Goal: Task Accomplishment & Management: Use online tool/utility

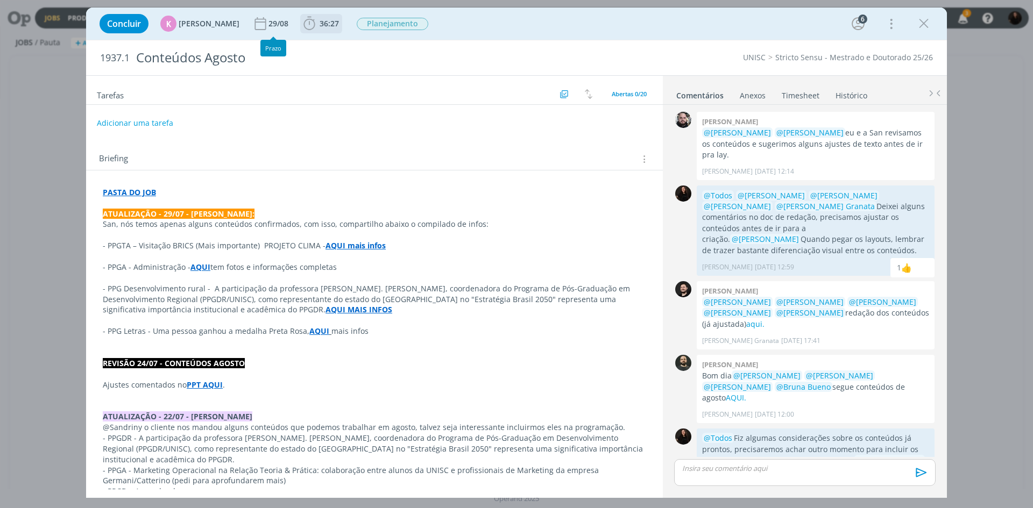
scroll to position [1751, 0]
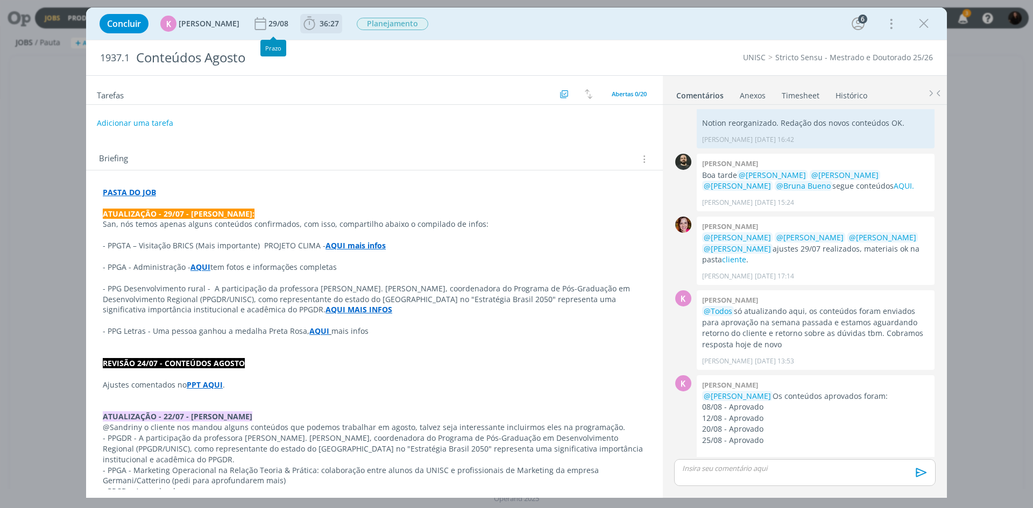
click at [302, 25] on icon "dialog" at bounding box center [309, 24] width 16 height 16
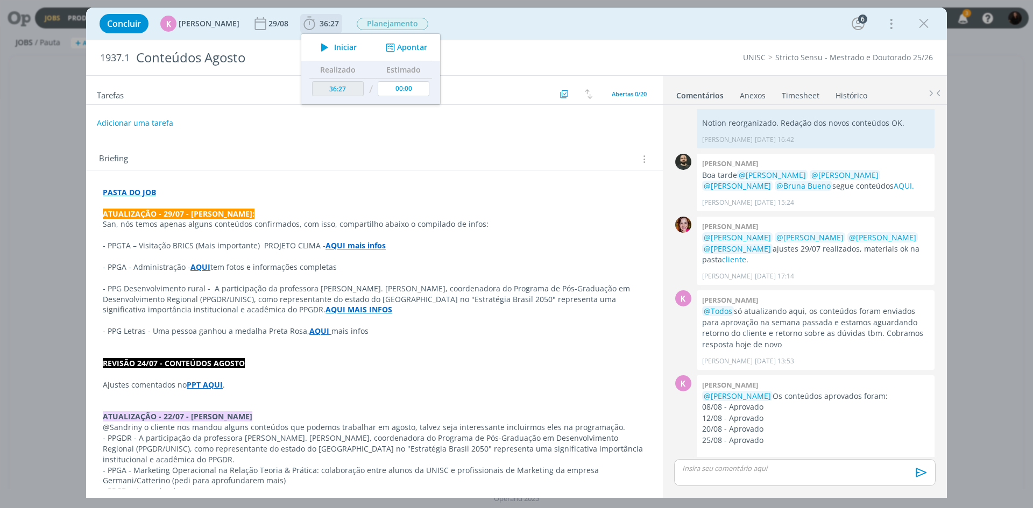
click at [334, 49] on span "Iniciar" at bounding box center [345, 48] width 23 height 8
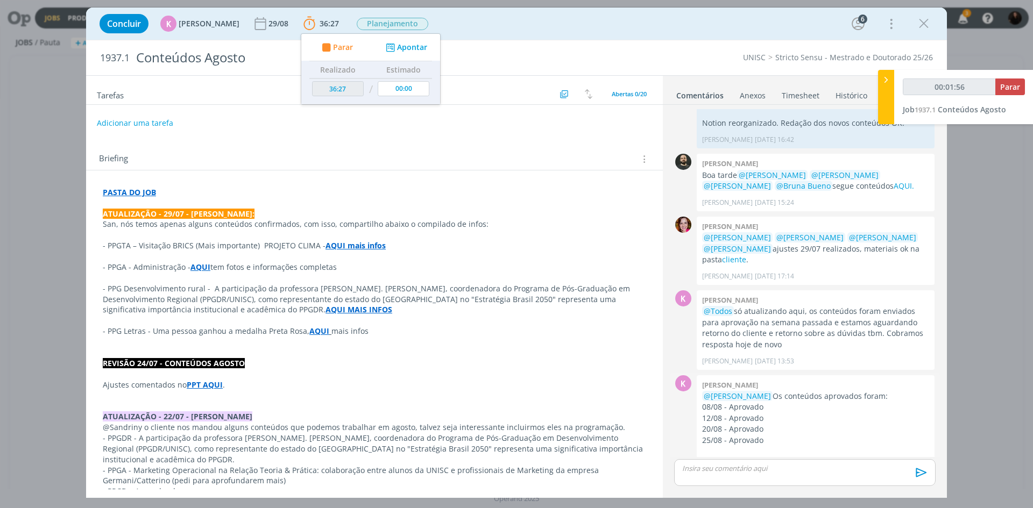
click at [734, 402] on p "08/08 - Aprovado" at bounding box center [815, 407] width 227 height 11
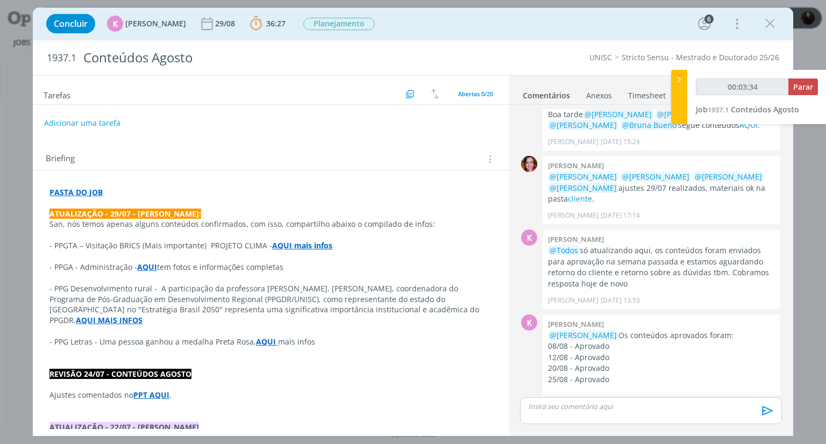
scroll to position [1812, 0]
click at [143, 199] on p "dialog" at bounding box center [270, 203] width 443 height 11
click at [133, 193] on p "PASTA DO JOB" at bounding box center [271, 193] width 442 height 11
click at [112, 192] on p "PASTA DO JOB" at bounding box center [271, 193] width 442 height 11
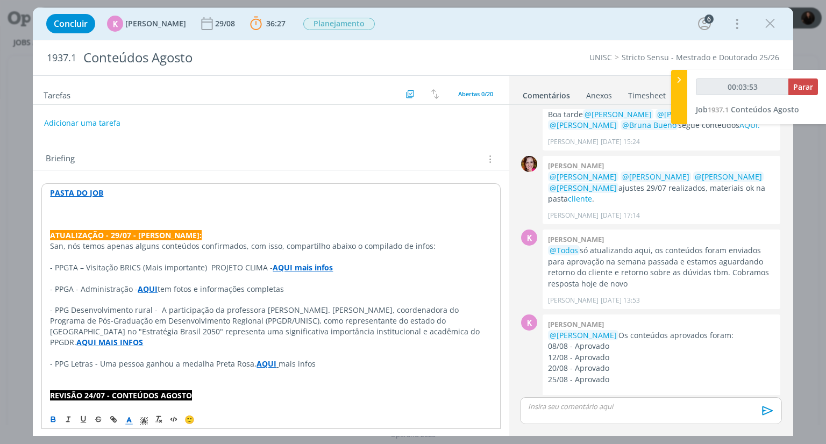
type input "00:03:54"
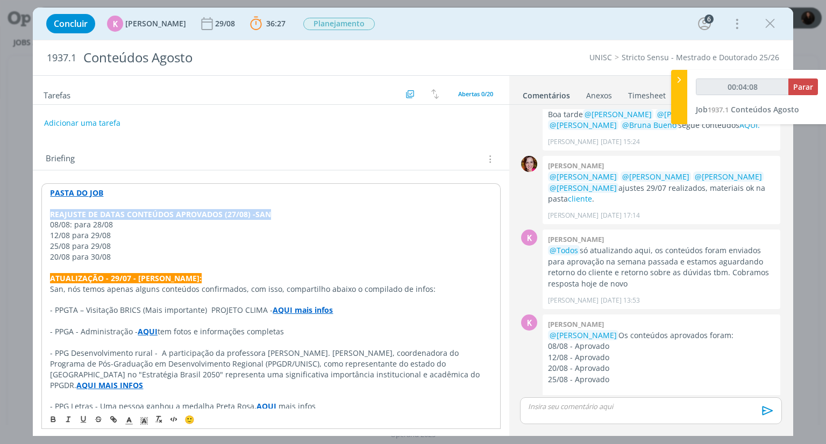
drag, startPoint x: 275, startPoint y: 216, endPoint x: 36, endPoint y: 212, distance: 240.0
click at [143, 419] on icon "dialog" at bounding box center [144, 421] width 10 height 10
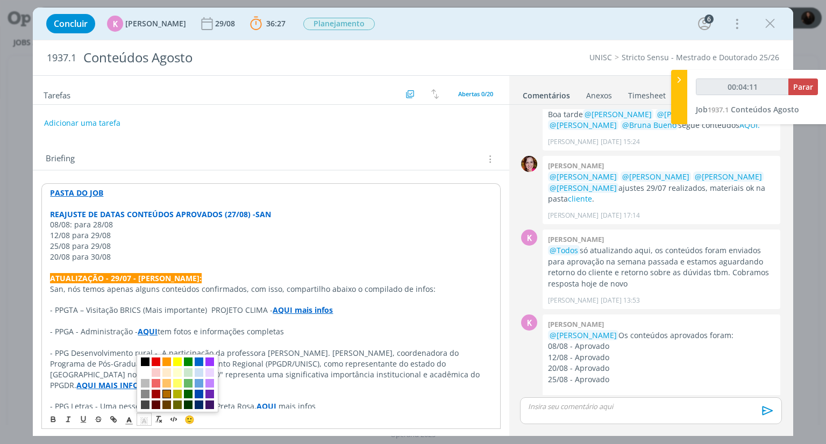
click at [167, 393] on span "dialog" at bounding box center [166, 394] width 9 height 9
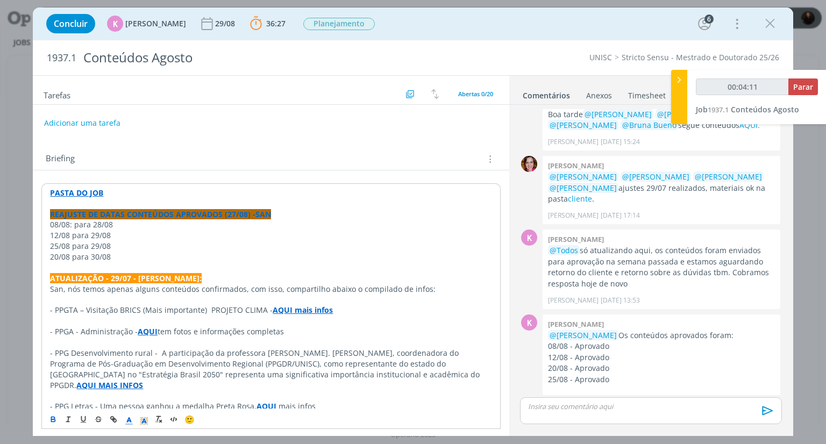
click at [237, 250] on p "25/08 para 29/08" at bounding box center [271, 246] width 442 height 11
drag, startPoint x: 264, startPoint y: 216, endPoint x: 39, endPoint y: 216, distance: 224.9
click at [126, 419] on icon "dialog" at bounding box center [129, 421] width 10 height 10
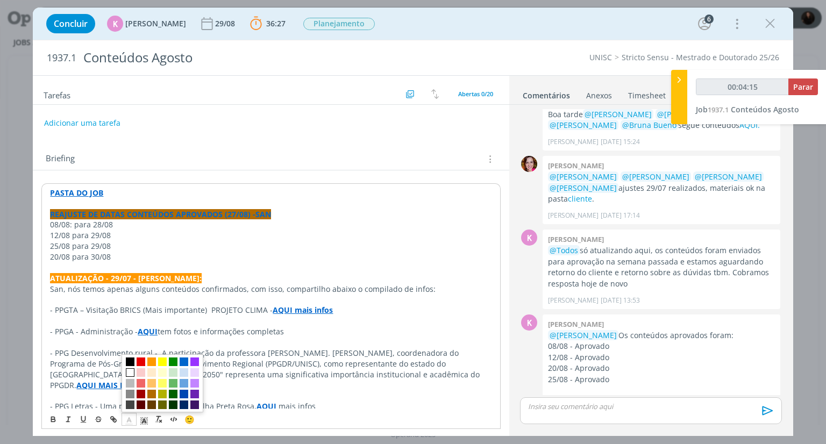
click at [127, 373] on span "dialog" at bounding box center [130, 373] width 9 height 9
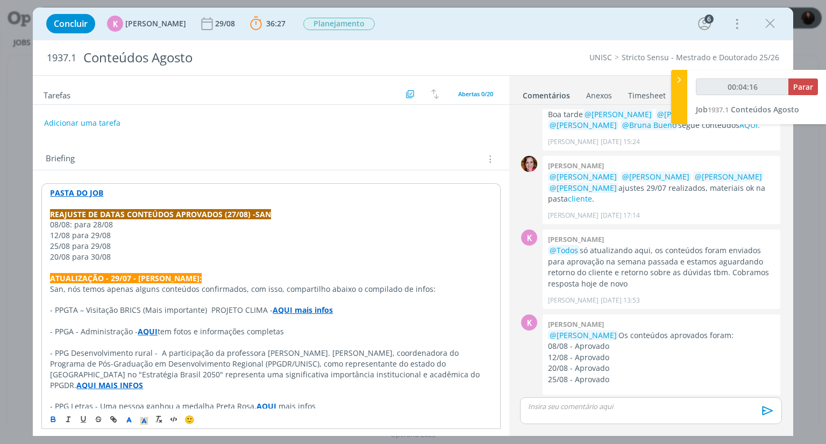
click at [334, 306] on p "- PPGTA – Visitação BRICS (Mais importante) PROJETO CLIMA - AQUI mais infos" at bounding box center [271, 310] width 442 height 11
click at [626, 409] on p "dialog" at bounding box center [651, 407] width 244 height 10
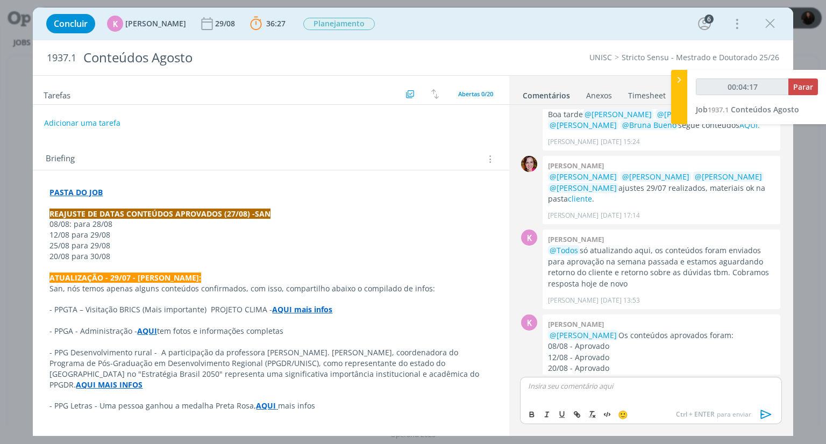
scroll to position [1832, 0]
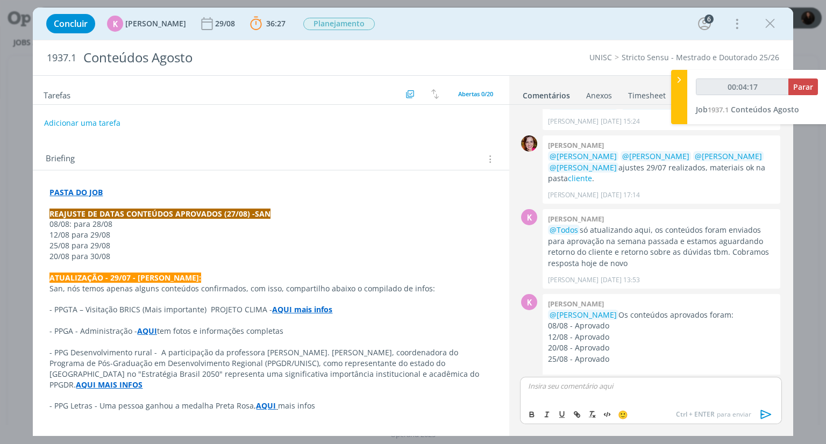
type input "00:04:18"
click at [760, 413] on icon "dialog" at bounding box center [767, 415] width 16 height 16
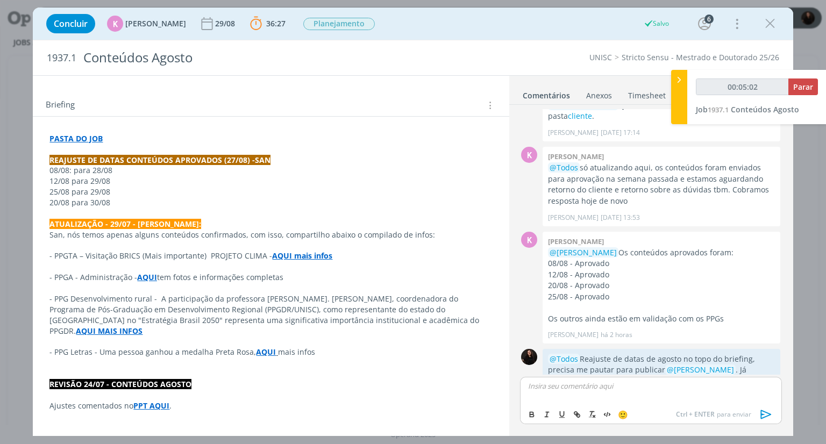
scroll to position [215, 0]
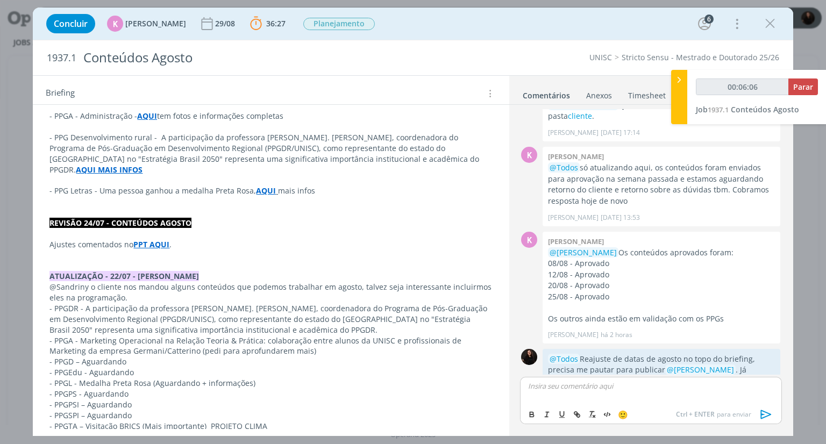
type input "00:06:07"
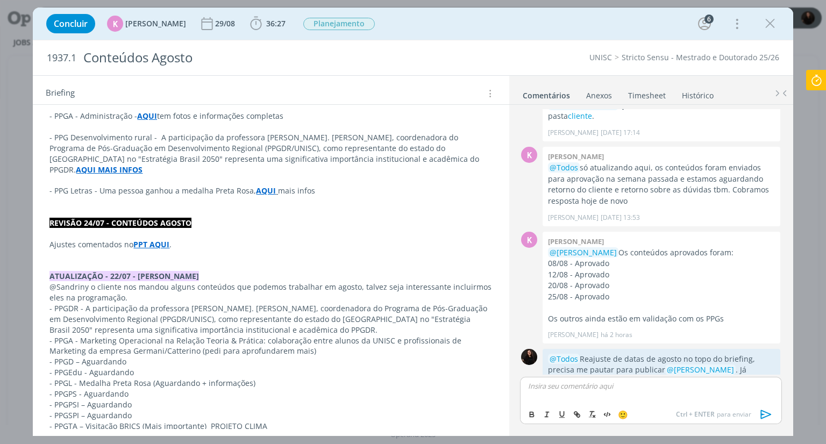
click at [288, 320] on p "- PPGDR - A participação da professora Dra. Cidonea Machado Deponti, coordenado…" at bounding box center [270, 319] width 443 height 32
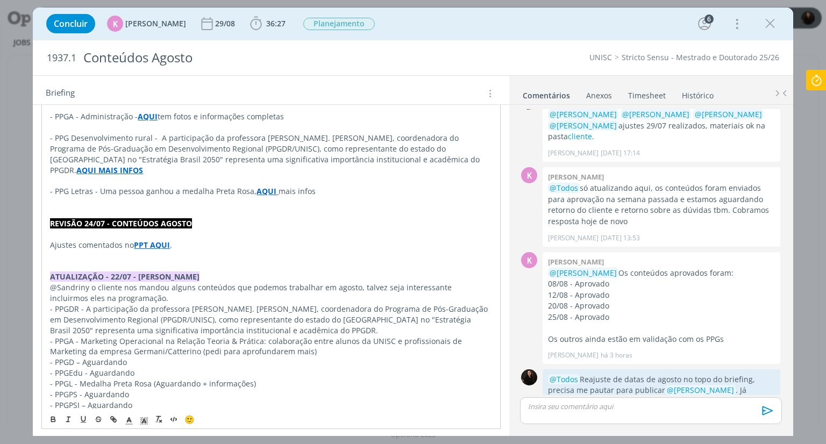
scroll to position [269, 0]
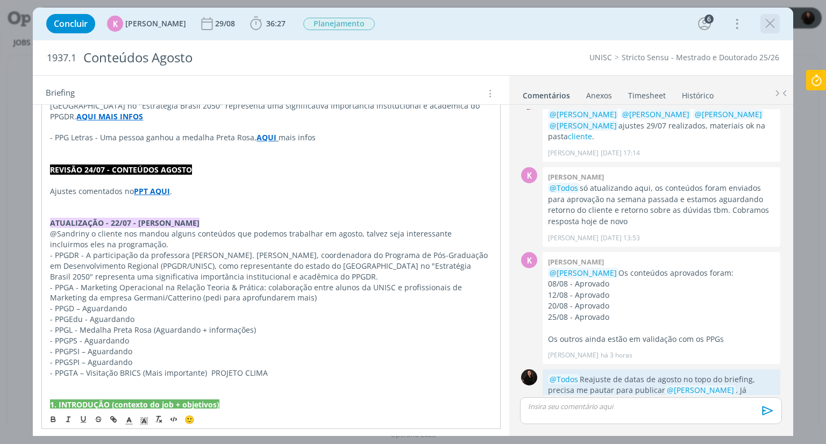
click at [775, 29] on icon "dialog" at bounding box center [770, 24] width 16 height 16
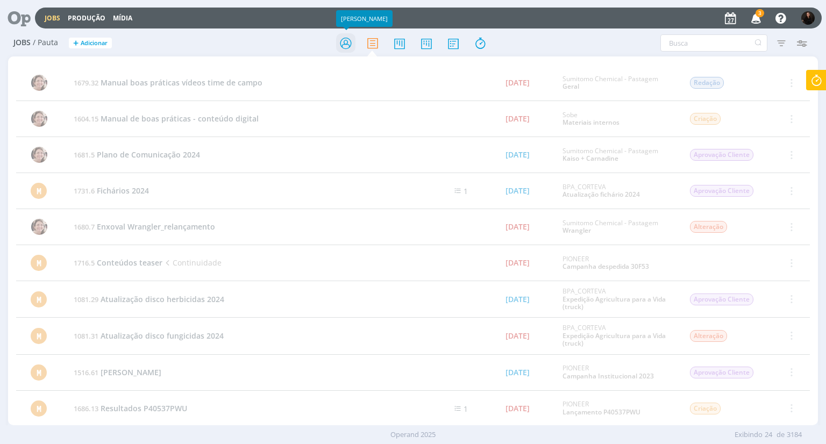
click at [340, 44] on icon at bounding box center [345, 43] width 19 height 21
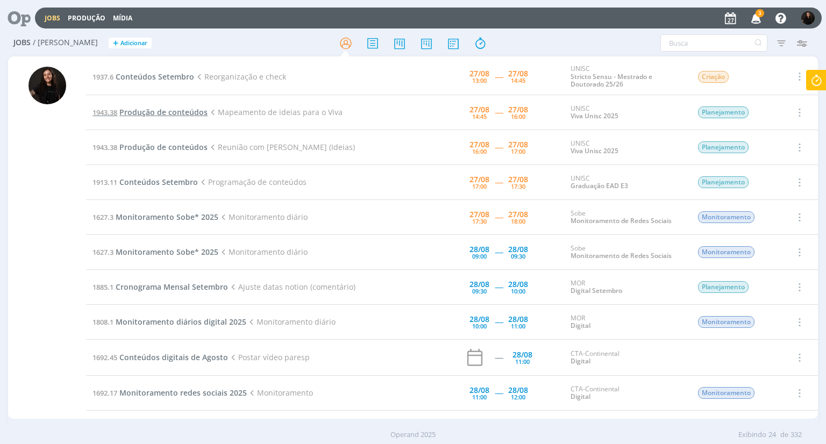
click at [197, 112] on span "Produção de conteúdos" at bounding box center [163, 112] width 88 height 10
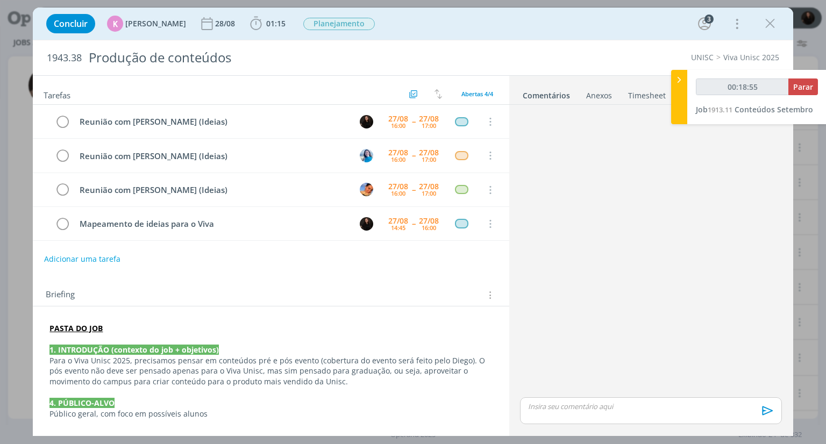
type input "00:20:24"
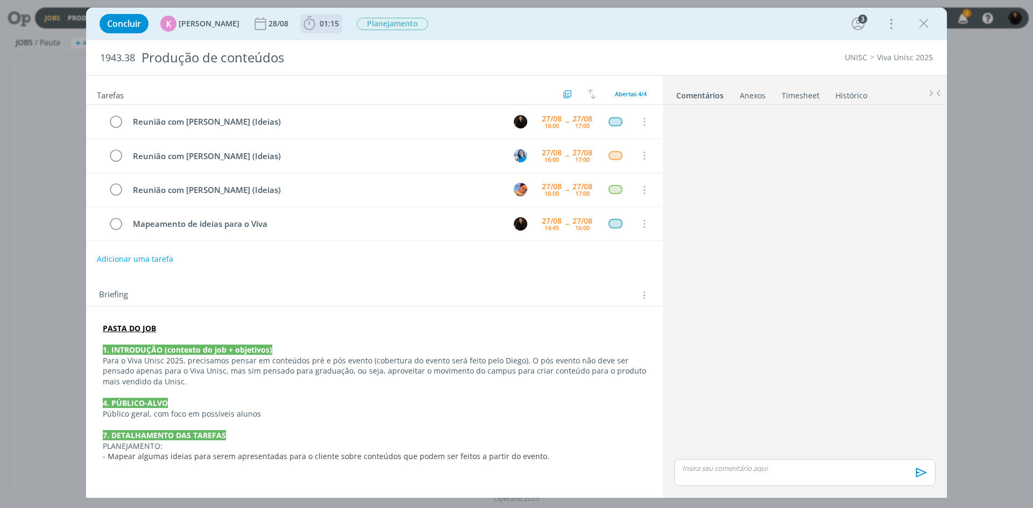
click at [300, 14] on span "01:15 Iniciar Apontar Data * [DATE] Horas * 00:00 Tarefa Selecione a tarefa Des…" at bounding box center [321, 23] width 42 height 19
click at [301, 24] on icon "dialog" at bounding box center [309, 24] width 16 height 16
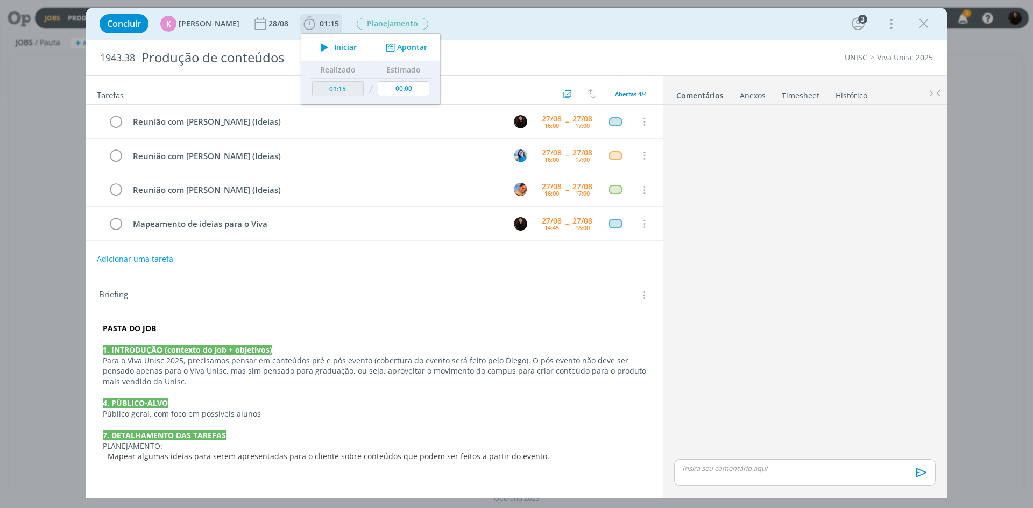
click at [322, 49] on icon "dialog" at bounding box center [324, 47] width 19 height 14
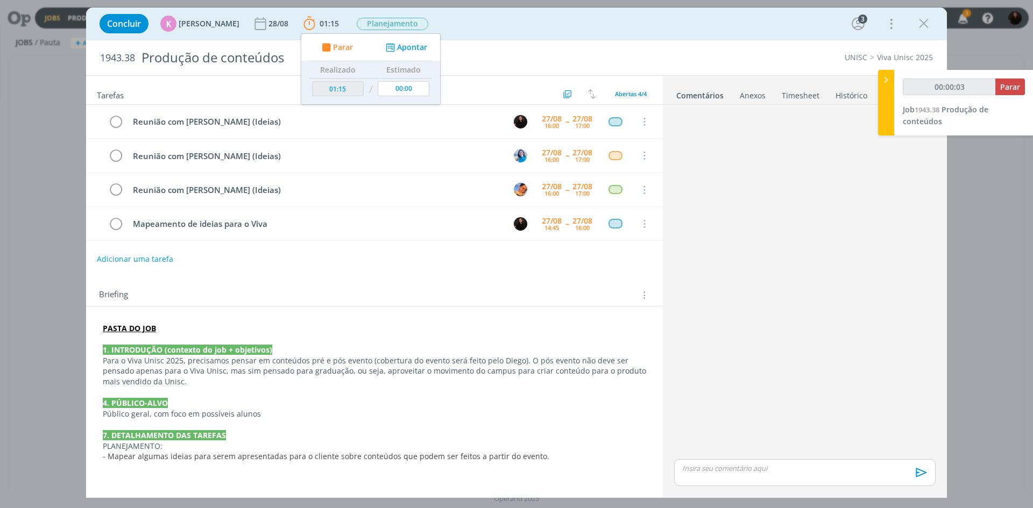
click at [326, 302] on div "Briefing Briefings Predefinidos Versões do Briefing Ver Briefing do Projeto" at bounding box center [374, 292] width 577 height 29
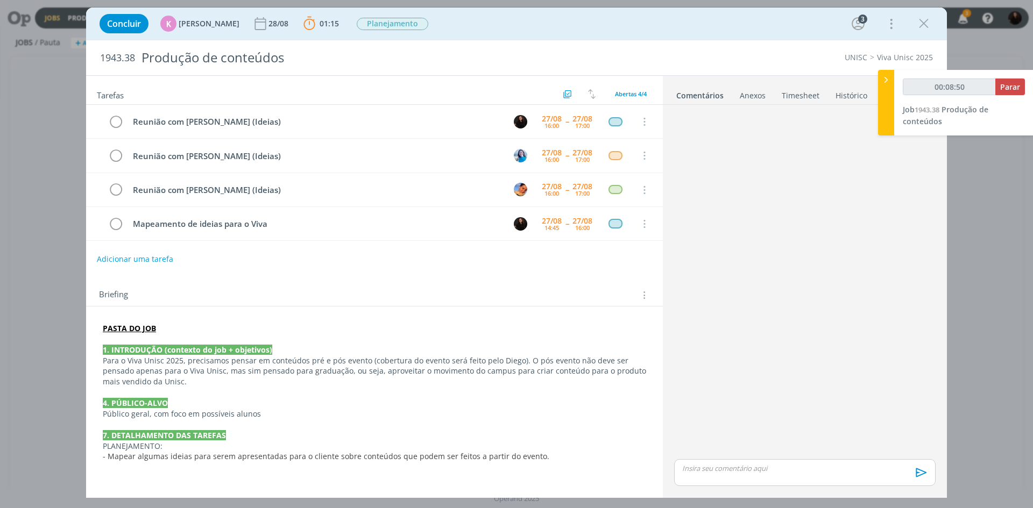
type input "00:08:51"
drag, startPoint x: 884, startPoint y: 77, endPoint x: 867, endPoint y: 84, distance: 18.8
click at [884, 77] on icon at bounding box center [886, 79] width 11 height 11
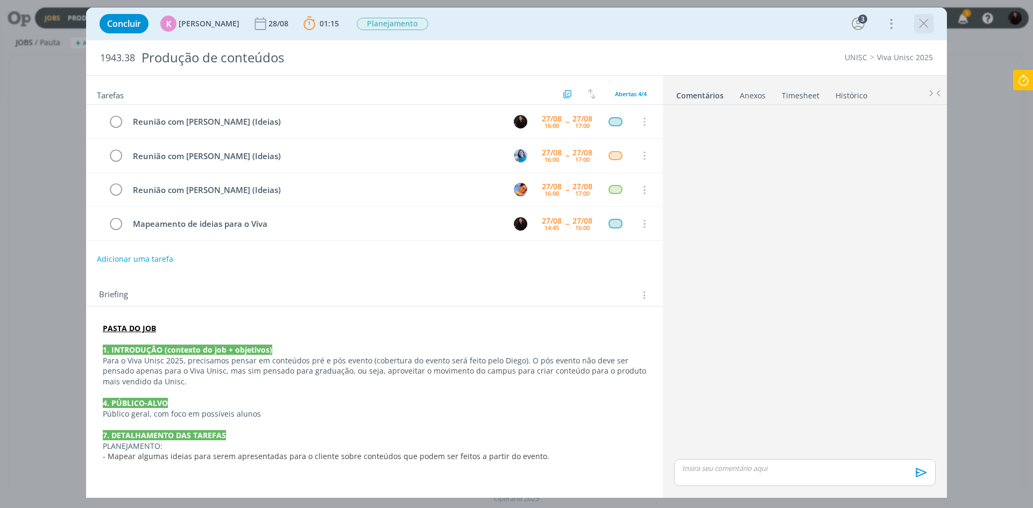
click at [929, 26] on icon "dialog" at bounding box center [924, 24] width 16 height 16
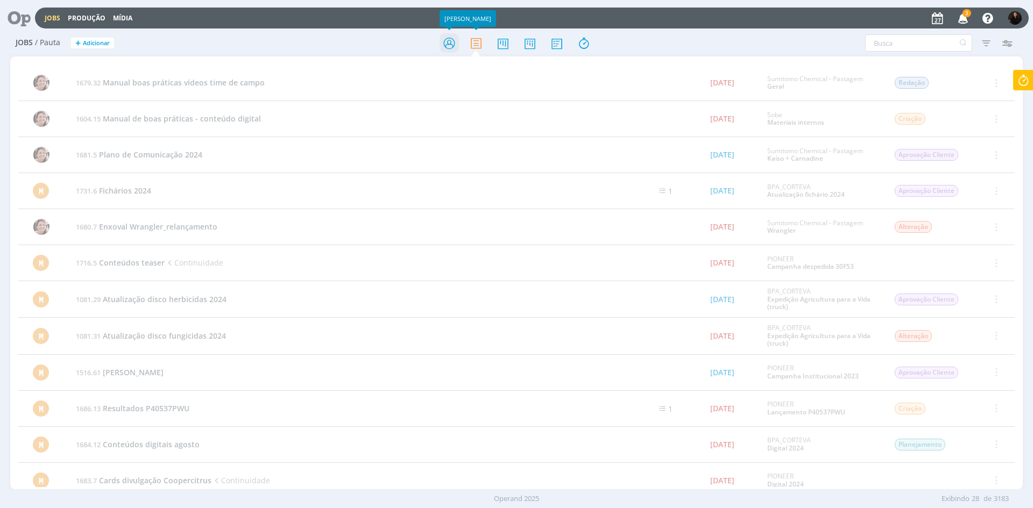
click at [455, 44] on icon at bounding box center [449, 43] width 19 height 21
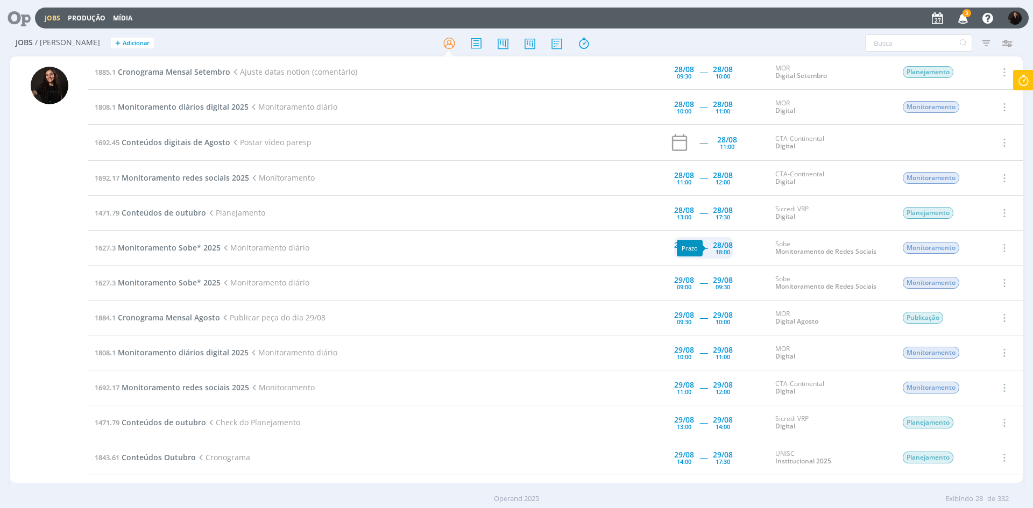
scroll to position [269, 0]
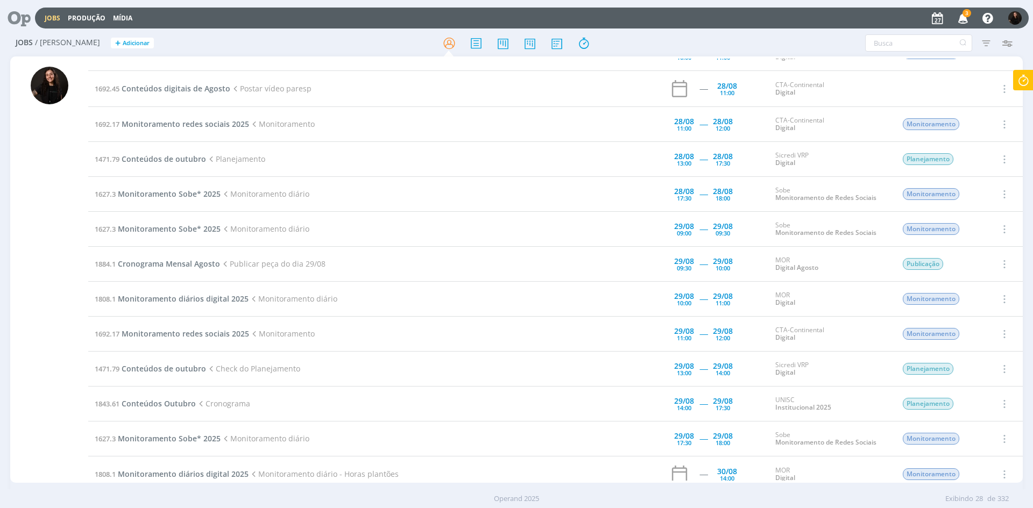
click at [966, 17] on span "3" at bounding box center [966, 13] width 9 height 8
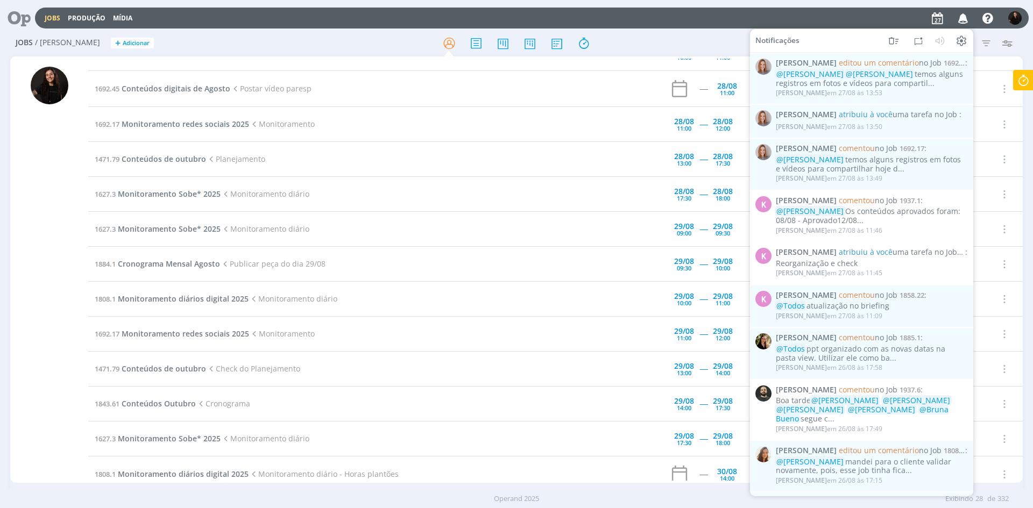
click at [966, 17] on icon "button" at bounding box center [963, 18] width 19 height 18
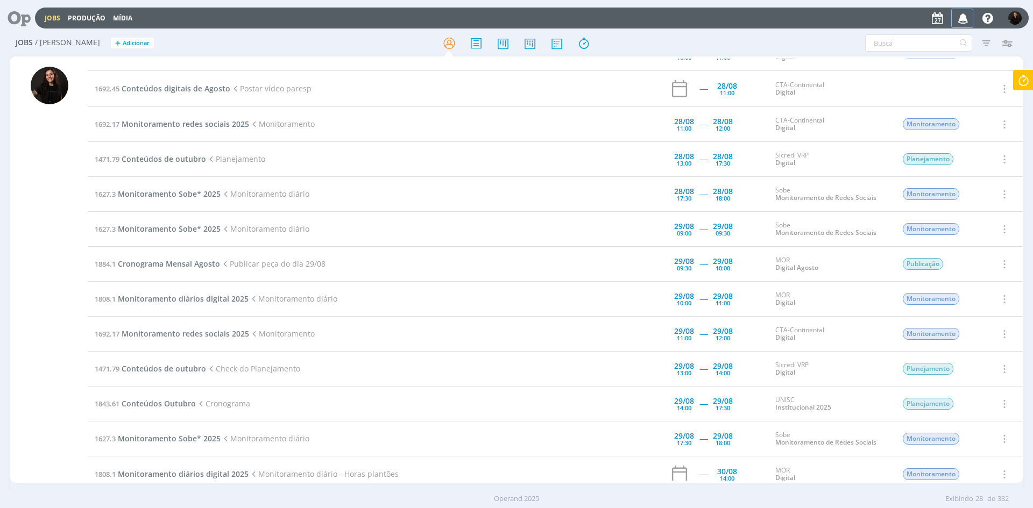
scroll to position [0, 0]
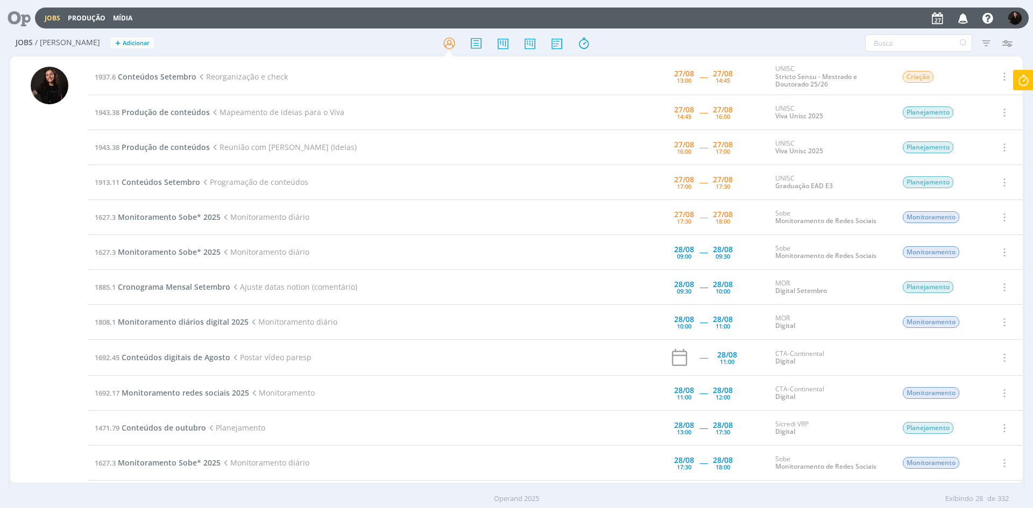
click at [1021, 76] on icon at bounding box center [1023, 80] width 19 height 21
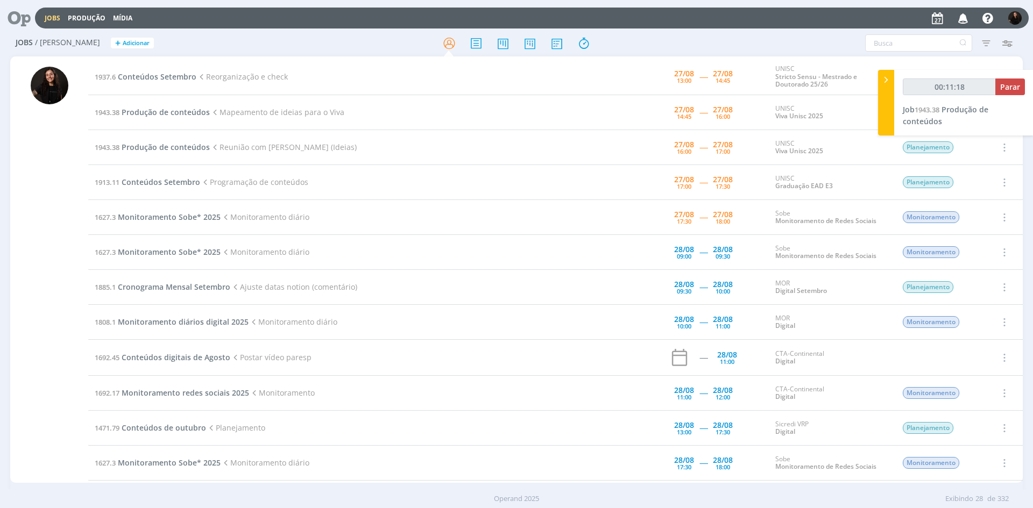
type input "00:11:19"
click at [1019, 90] on span "Parar" at bounding box center [1010, 87] width 20 height 10
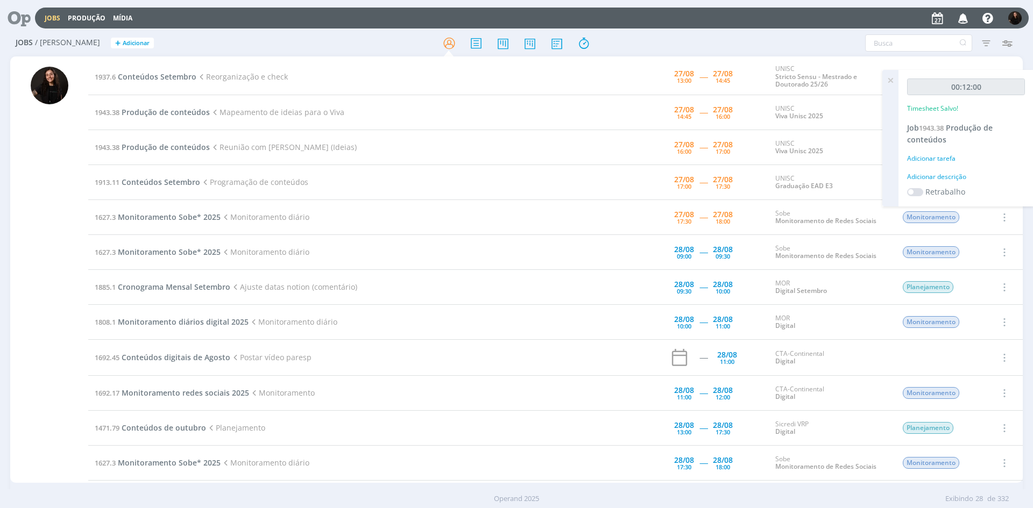
click at [940, 176] on div "Adicionar descrição" at bounding box center [966, 177] width 118 height 10
click at [940, 181] on textarea at bounding box center [966, 194] width 112 height 38
click at [920, 184] on textarea "ORGANIZANDO INFOS" at bounding box center [966, 194] width 112 height 38
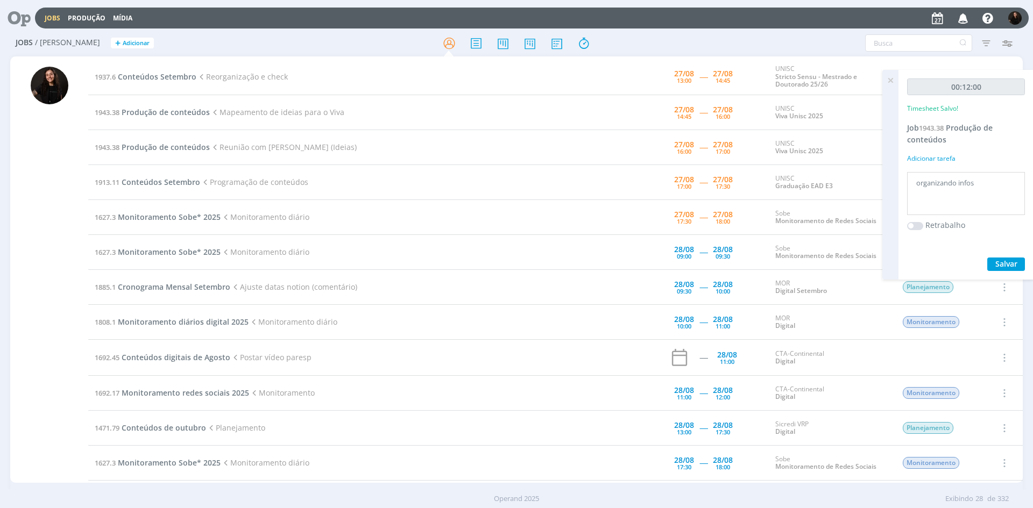
type textarea "organizando infos"
click at [1000, 259] on span "Salvar" at bounding box center [1006, 264] width 22 height 10
click at [183, 178] on span "Conteúdos Setembro" at bounding box center [161, 182] width 79 height 10
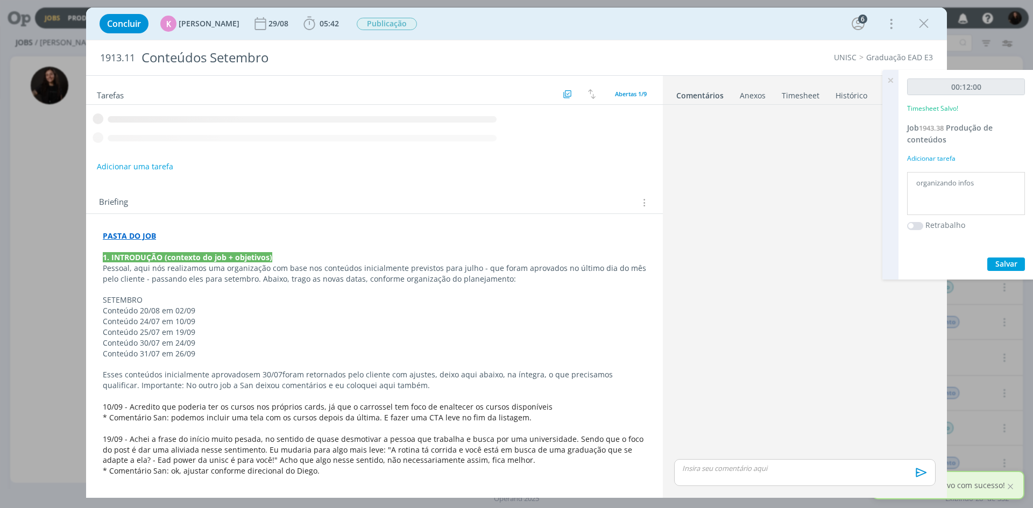
click at [888, 79] on icon at bounding box center [890, 80] width 19 height 21
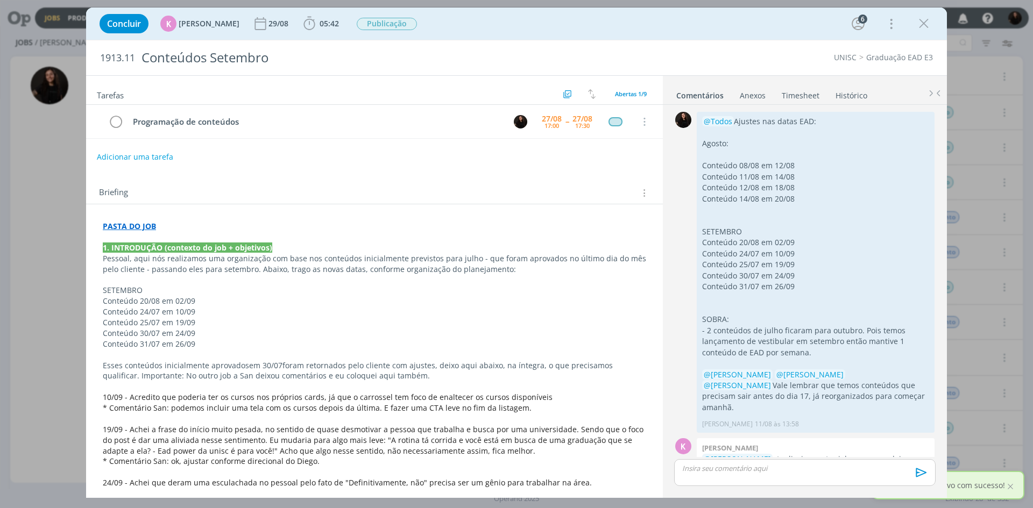
scroll to position [609, 0]
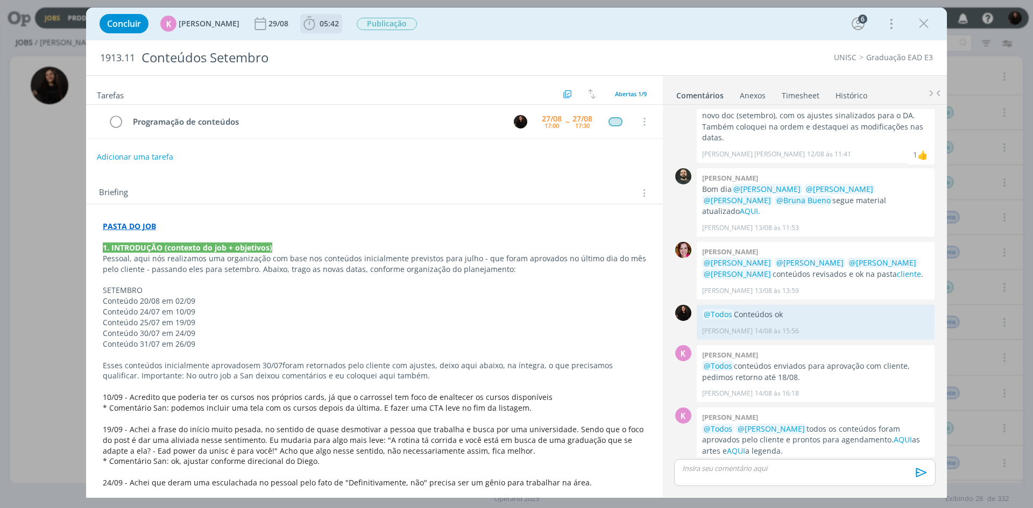
click at [301, 15] on button "05:42" at bounding box center [321, 23] width 41 height 17
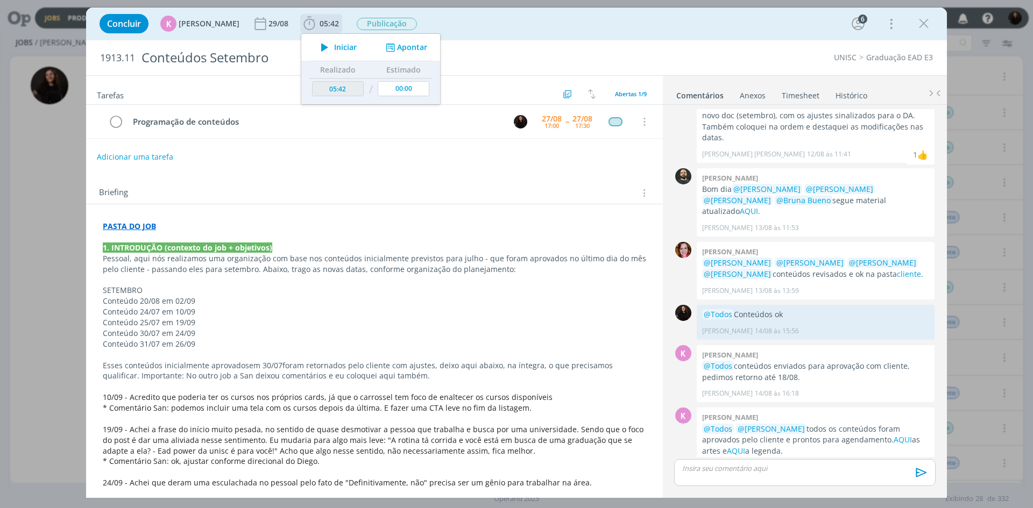
click at [315, 41] on icon "dialog" at bounding box center [324, 47] width 19 height 14
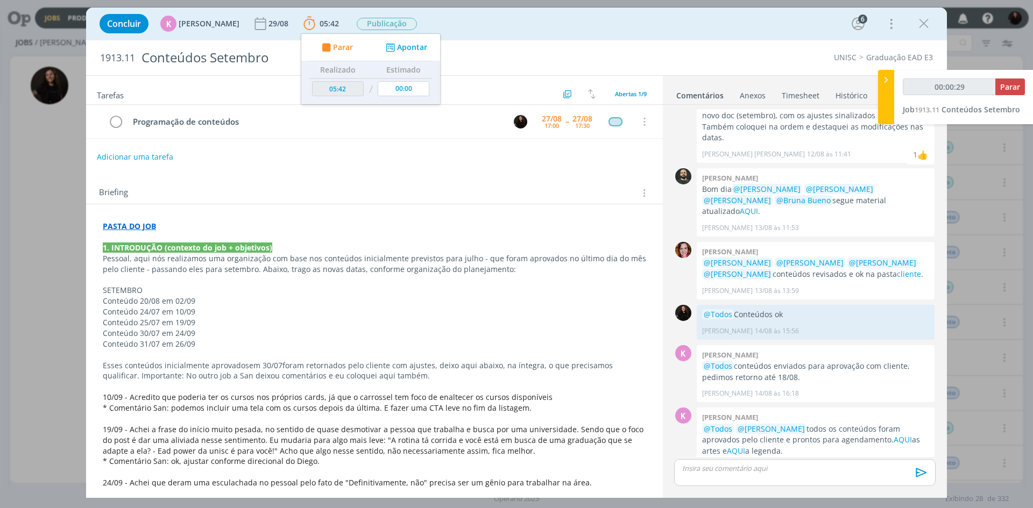
type input "00:00:30"
click at [881, 74] on icon at bounding box center [886, 79] width 11 height 11
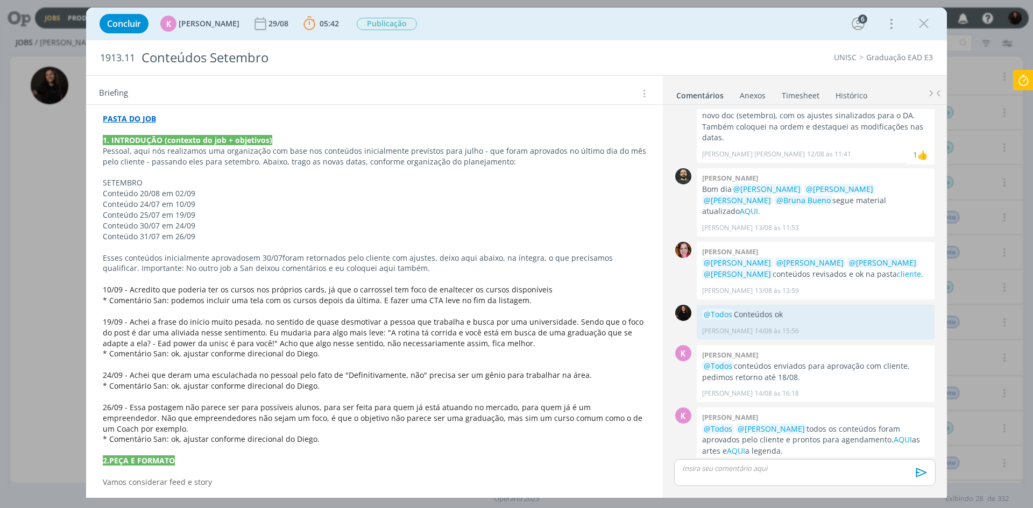
scroll to position [0, 0]
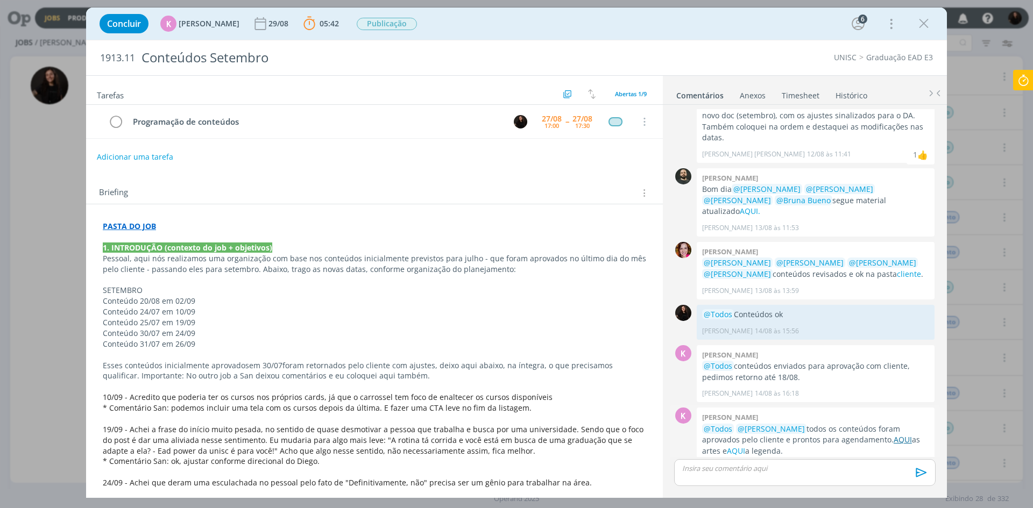
click at [894, 435] on link "AQUI" at bounding box center [903, 440] width 18 height 10
click at [727, 446] on link "AQUI" at bounding box center [736, 451] width 18 height 10
